Goal: Task Accomplishment & Management: Complete application form

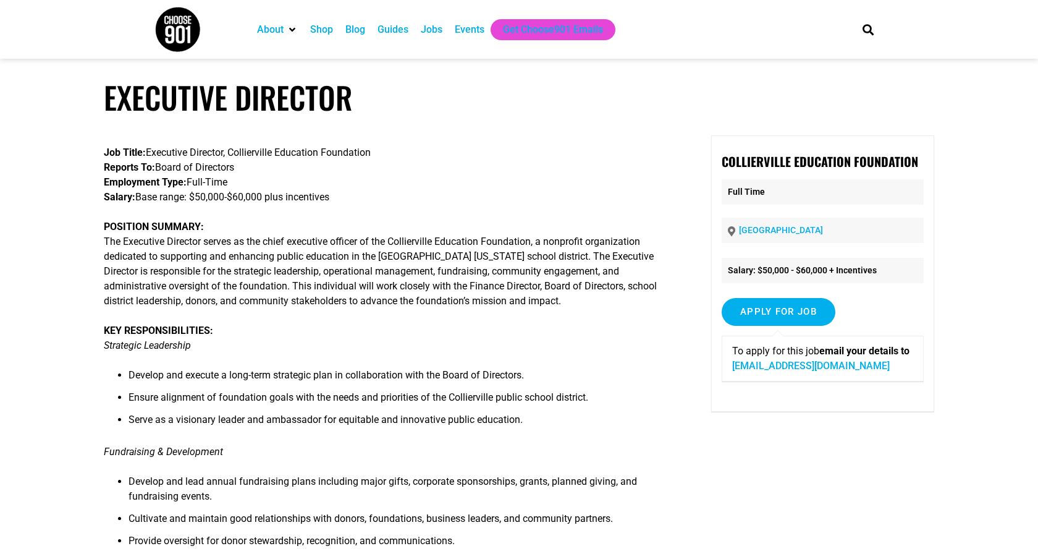
click at [451, 163] on p "Job Title: Executive Director, Collierville Education Foundation Reports To: Bo…" at bounding box center [387, 174] width 566 height 59
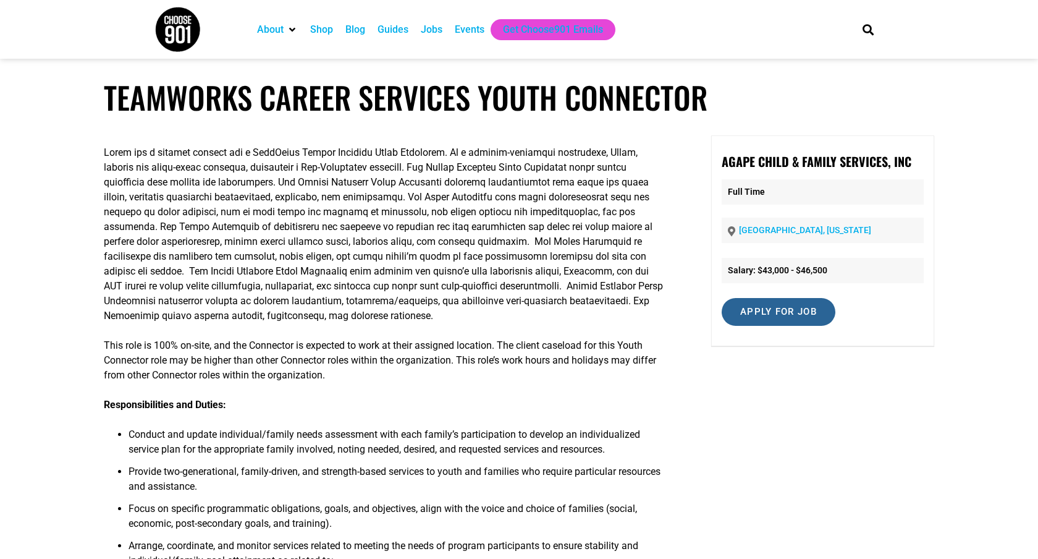
click at [756, 323] on input "Apply for job" at bounding box center [779, 312] width 114 height 28
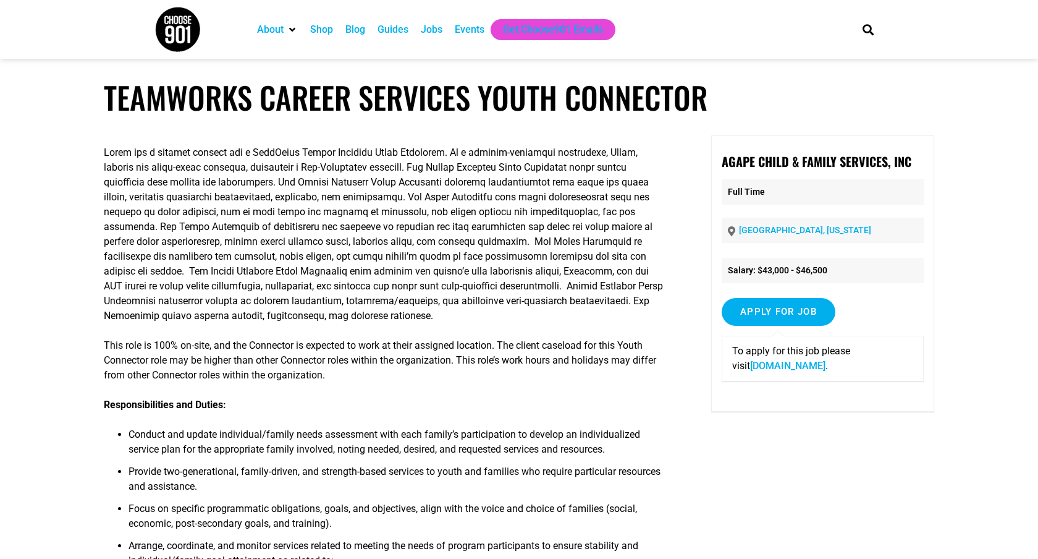
click at [770, 368] on link "agapemeanslove.org" at bounding box center [787, 366] width 75 height 12
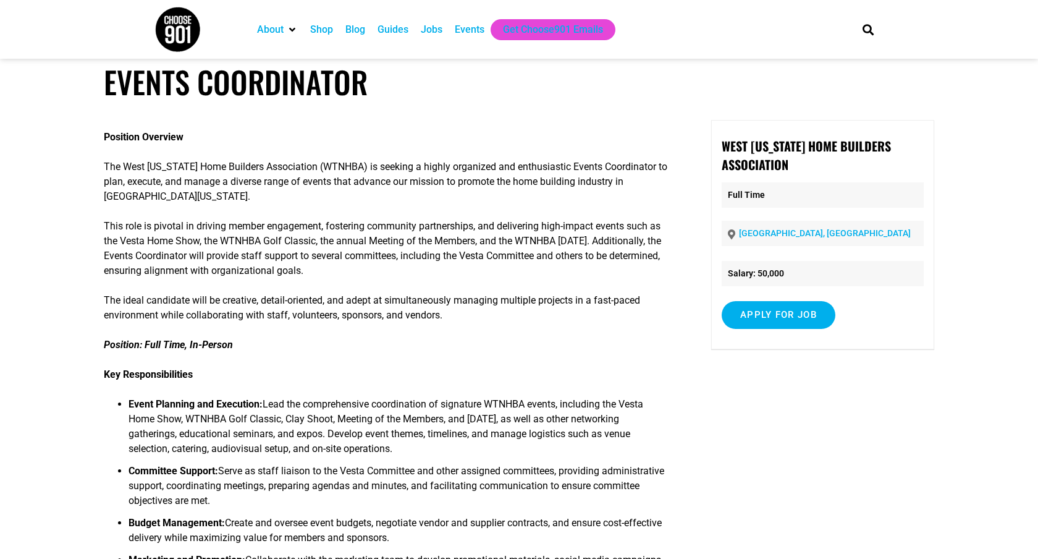
scroll to position [20, 0]
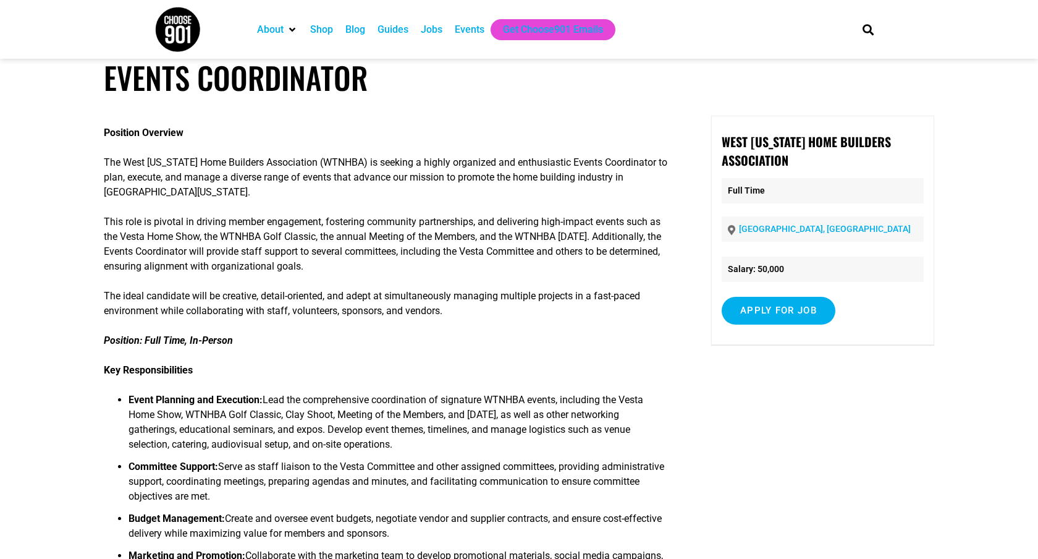
click at [432, 33] on div "Jobs" at bounding box center [432, 29] width 22 height 15
